Goal: Task Accomplishment & Management: Manage account settings

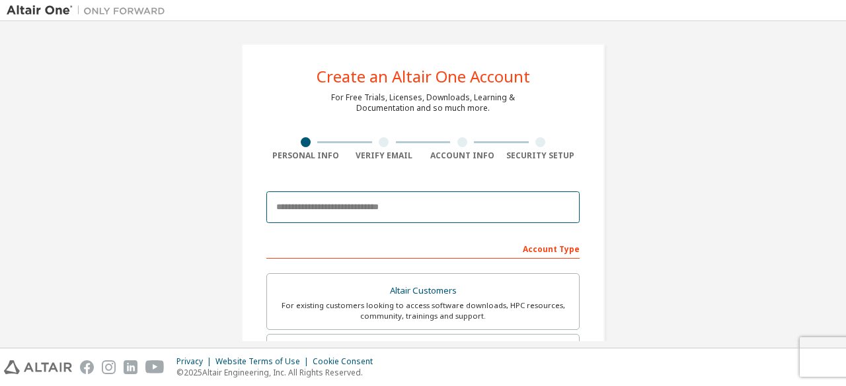
click at [480, 203] on input "email" at bounding box center [422, 208] width 313 height 32
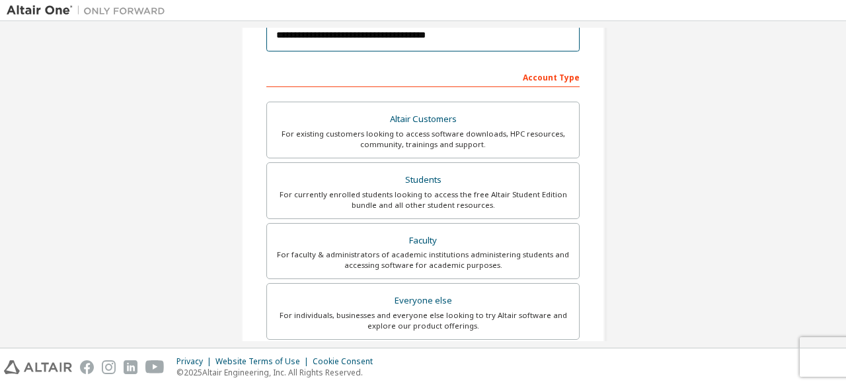
scroll to position [198, 0]
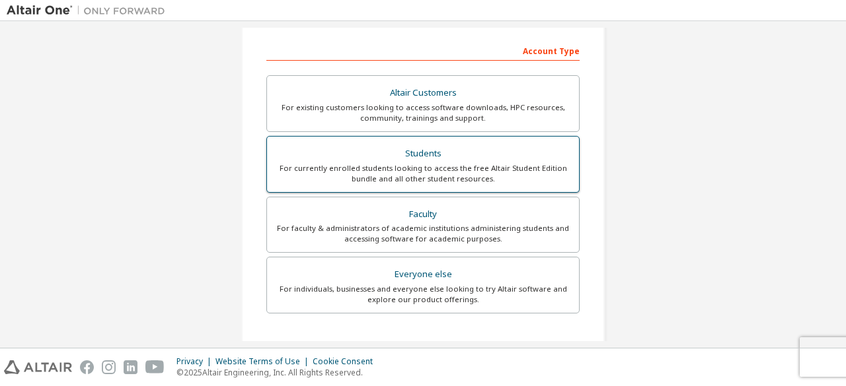
type input "**********"
click at [495, 164] on div "For currently enrolled students looking to access the free Altair Student Editi…" at bounding box center [423, 173] width 296 height 21
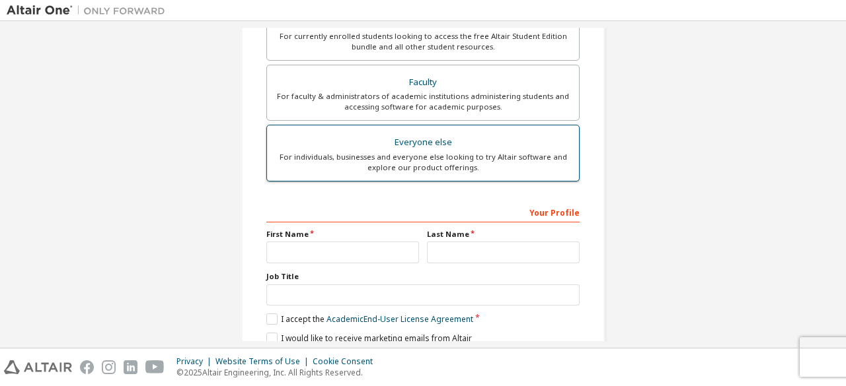
scroll to position [386, 0]
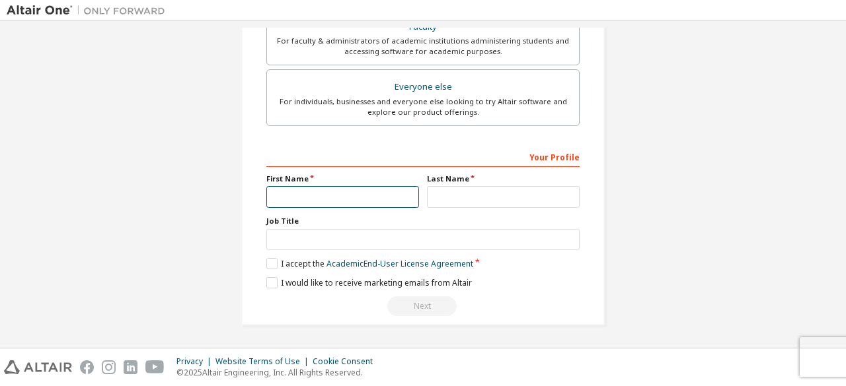
click at [393, 194] on input "text" at bounding box center [342, 197] width 153 height 22
type input "******"
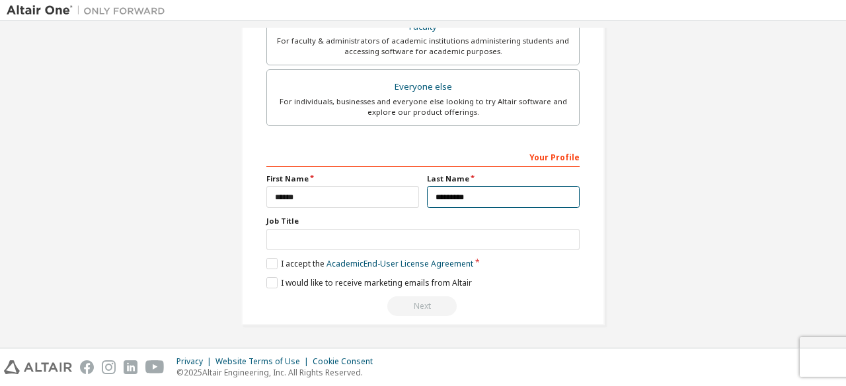
type input "*********"
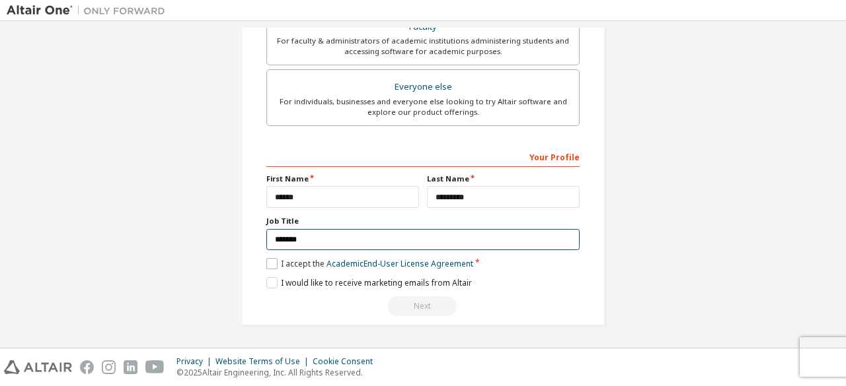
type input "*******"
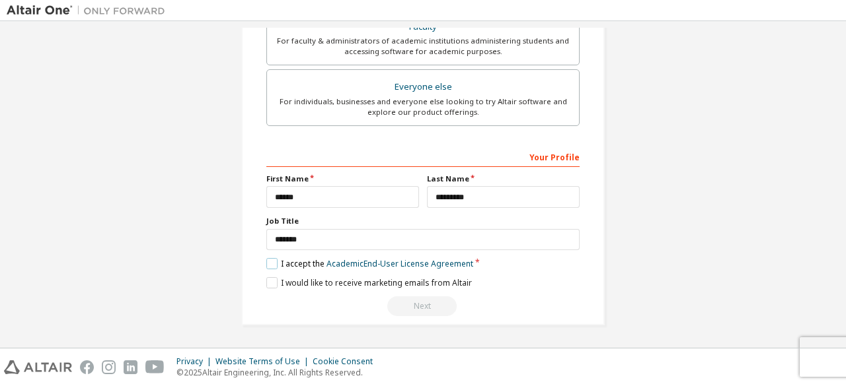
click at [273, 258] on label "I accept the Academic End-User License Agreement" at bounding box center [369, 263] width 207 height 11
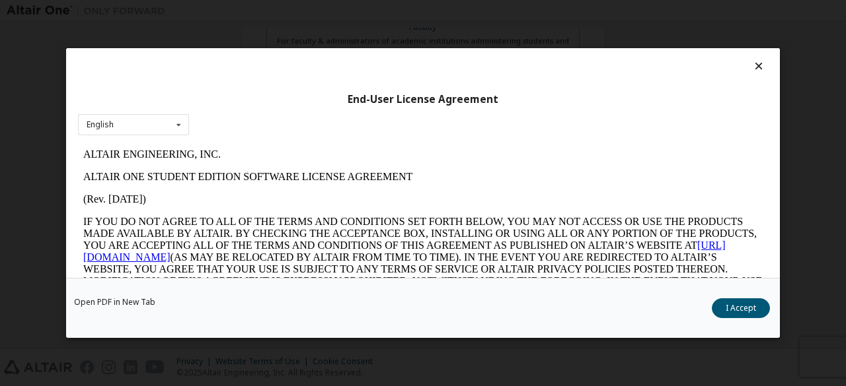
scroll to position [0, 0]
click at [737, 305] on button "I Accept" at bounding box center [740, 309] width 58 height 20
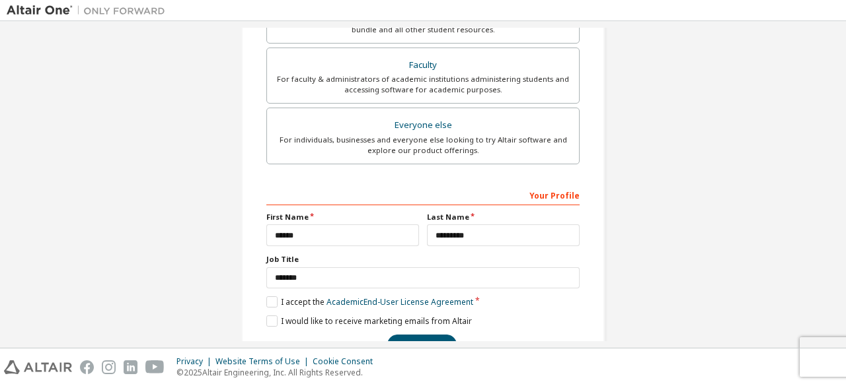
scroll to position [386, 0]
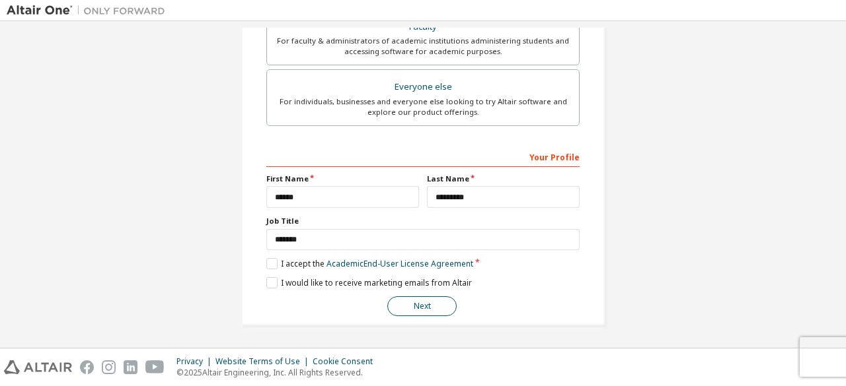
click at [438, 303] on button "Next" at bounding box center [421, 307] width 69 height 20
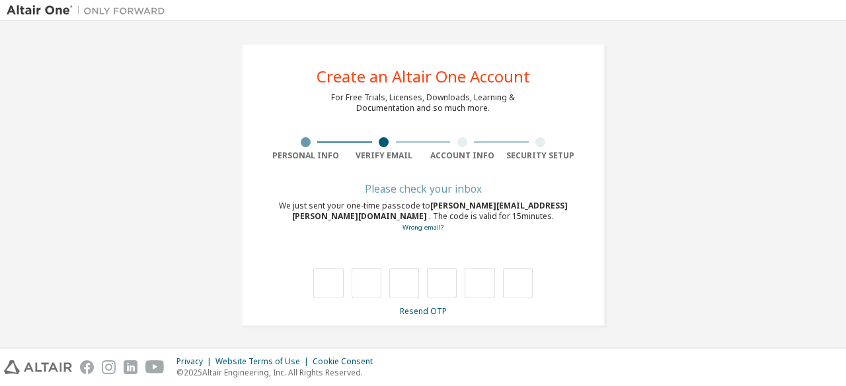
type input "*"
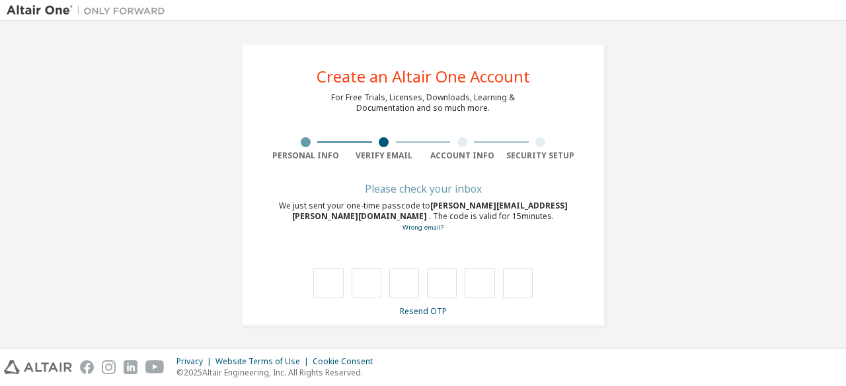
type input "*"
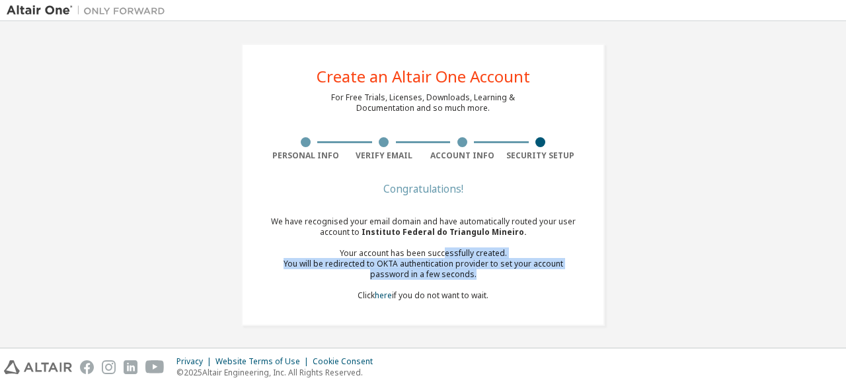
drag, startPoint x: 442, startPoint y: 254, endPoint x: 461, endPoint y: 273, distance: 27.6
click at [461, 273] on div "We have recognised your email domain and have automatically routed your user ac…" at bounding box center [422, 259] width 313 height 85
click at [461, 273] on div "You will be redirected to OKTA authentication provider to set your account pass…" at bounding box center [422, 269] width 313 height 21
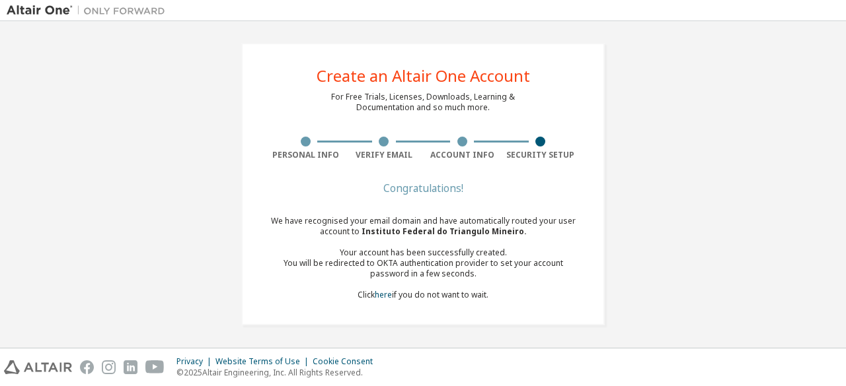
scroll to position [1, 0]
click at [379, 295] on link "here" at bounding box center [383, 294] width 17 height 11
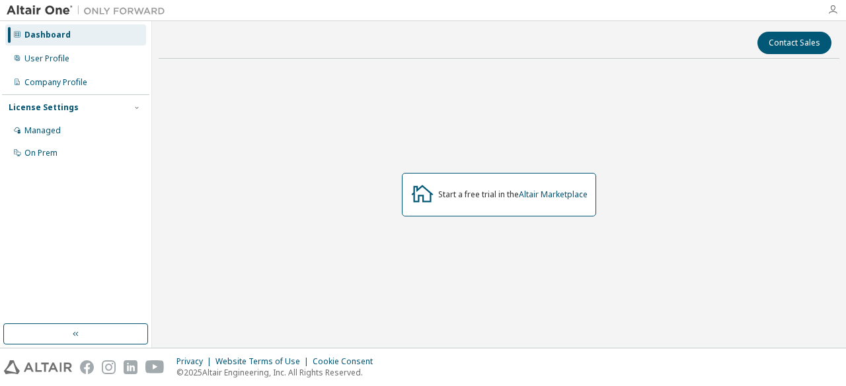
click at [832, 11] on icon "button" at bounding box center [832, 10] width 11 height 11
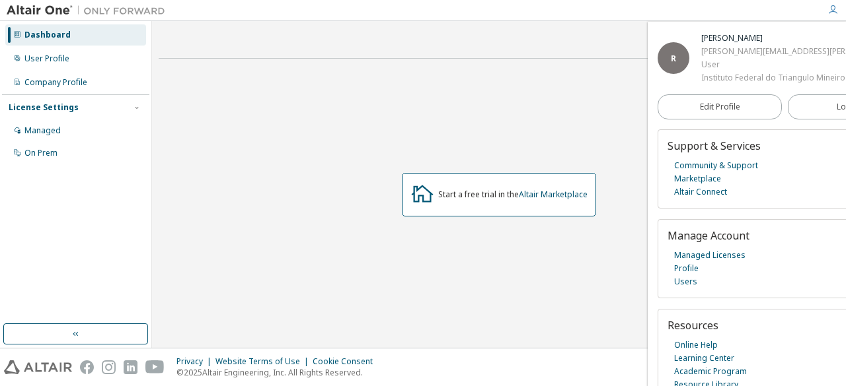
click at [570, 98] on div "Start a free trial in the Altair Marketplace" at bounding box center [499, 194] width 680 height 251
click at [54, 130] on div "Managed" at bounding box center [42, 131] width 36 height 11
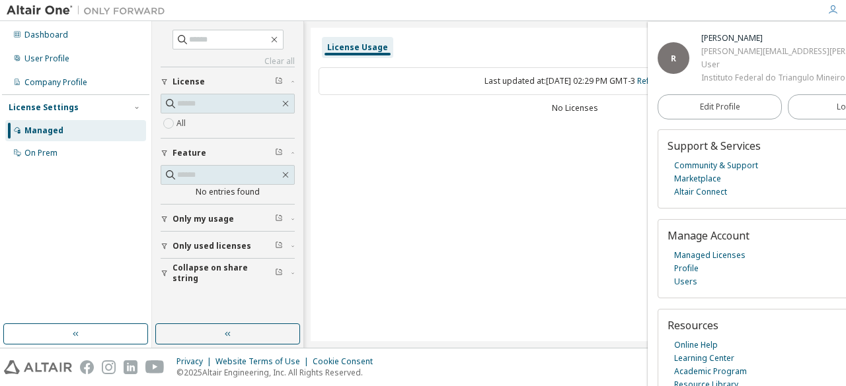
click at [474, 169] on div "License Usage Last updated at: Fri 2025-09-12 02:29 PM GMT-3 Refresh No Licenses" at bounding box center [574, 185] width 528 height 314
click at [93, 31] on div "Dashboard" at bounding box center [75, 34] width 141 height 21
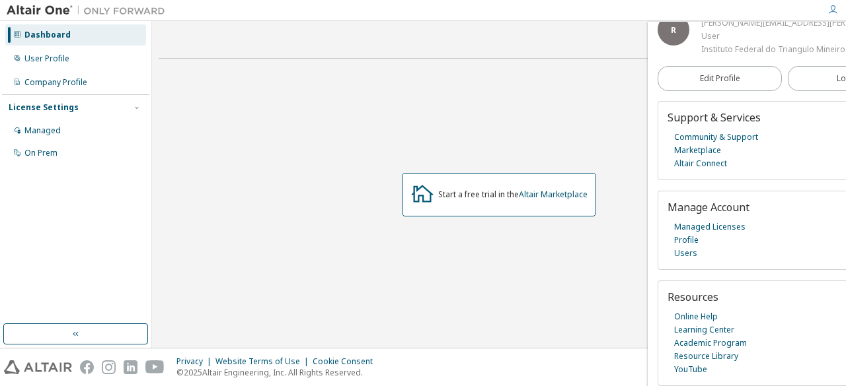
scroll to position [72, 0]
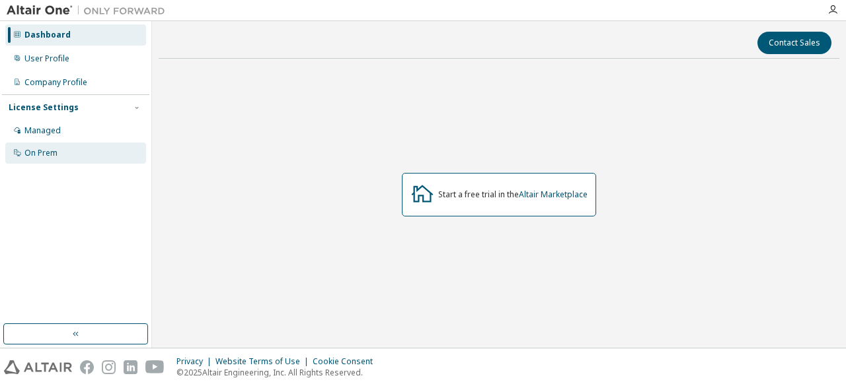
click at [92, 146] on div "On Prem" at bounding box center [75, 153] width 141 height 21
